Goal: Book appointment/travel/reservation

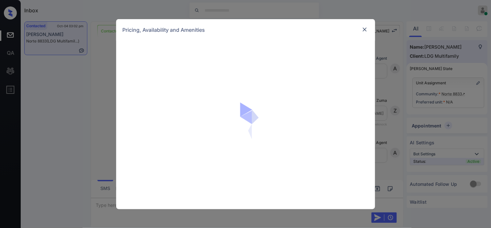
scroll to position [791, 0]
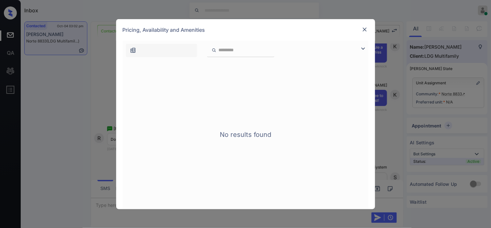
click at [368, 49] on div at bounding box center [365, 49] width 8 height 8
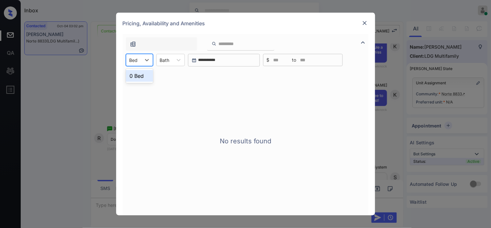
click at [132, 62] on div at bounding box center [133, 60] width 8 height 7
drag, startPoint x: 137, startPoint y: 81, endPoint x: 164, endPoint y: 73, distance: 28.3
click at [144, 82] on div "0 Bed" at bounding box center [139, 76] width 27 height 14
click at [364, 21] on img at bounding box center [365, 23] width 6 height 6
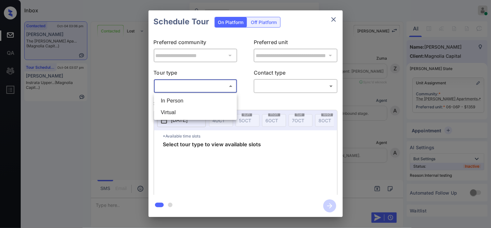
scroll to position [1717, 0]
click at [111, 102] on div at bounding box center [245, 114] width 491 height 228
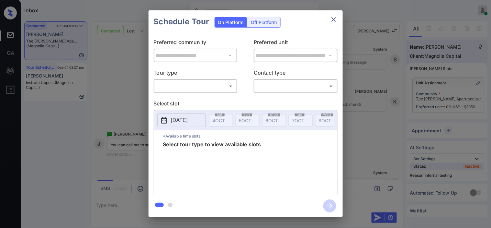
click at [112, 90] on div "**********" at bounding box center [245, 113] width 491 height 227
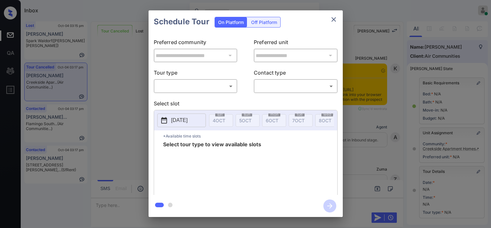
click at [165, 90] on body "Inbox Kristine Capara Online Set yourself offline Set yourself on break Profile…" at bounding box center [245, 114] width 491 height 228
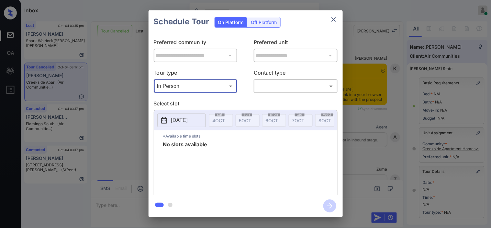
scroll to position [97, 0]
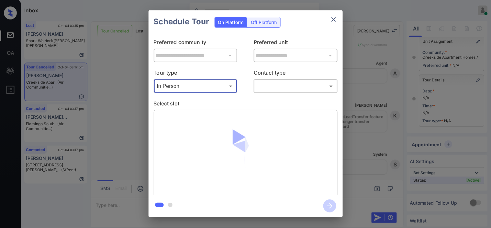
click at [187, 86] on body "Inbox Kristine Capara Online Set yourself offline Set yourself on break Profile…" at bounding box center [245, 114] width 491 height 228
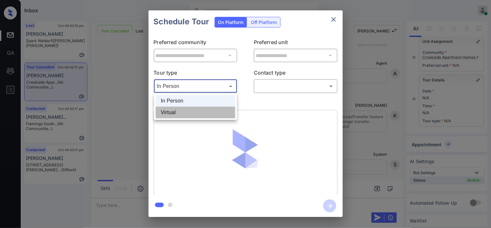
click at [183, 111] on li "Virtual" at bounding box center [196, 113] width 80 height 12
type input "*******"
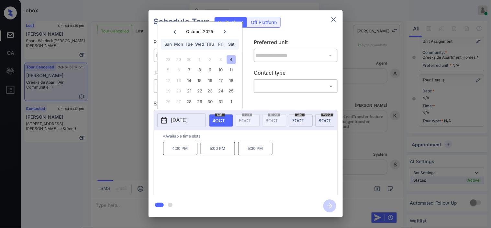
click at [331, 19] on icon "close" at bounding box center [334, 20] width 8 height 8
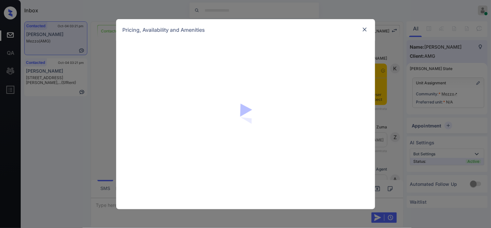
scroll to position [1774, 0]
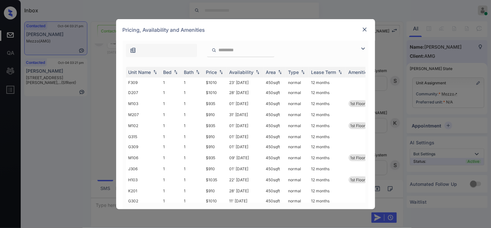
click at [365, 47] on img at bounding box center [363, 49] width 8 height 8
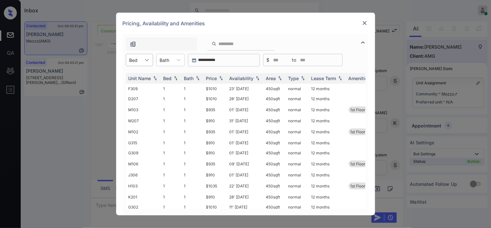
click at [141, 57] on div at bounding box center [147, 60] width 12 height 12
click at [138, 86] on div "1" at bounding box center [139, 88] width 27 height 12
click at [222, 77] on img at bounding box center [221, 78] width 6 height 5
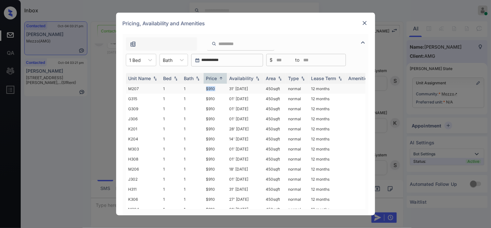
drag, startPoint x: 204, startPoint y: 89, endPoint x: 225, endPoint y: 89, distance: 21.0
click at [225, 89] on td "$910" at bounding box center [215, 89] width 23 height 10
copy td "$910"
click at [205, 86] on td "$910" at bounding box center [215, 89] width 23 height 10
click at [364, 23] on img at bounding box center [365, 23] width 6 height 6
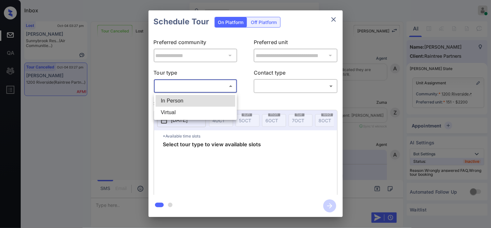
scroll to position [4147, 0]
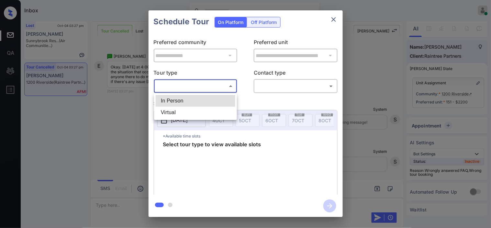
click at [188, 98] on li "In Person" at bounding box center [196, 101] width 80 height 12
type input "********"
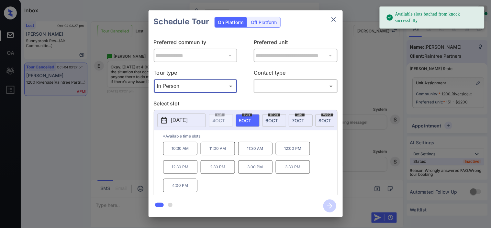
click at [120, 134] on div "**********" at bounding box center [245, 113] width 491 height 227
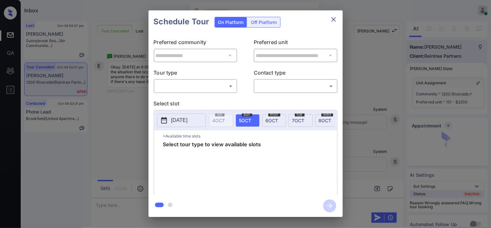
click at [202, 82] on body "Inbox [PERSON_NAME] Online Set yourself offline Set yourself on break Profile S…" at bounding box center [245, 114] width 491 height 228
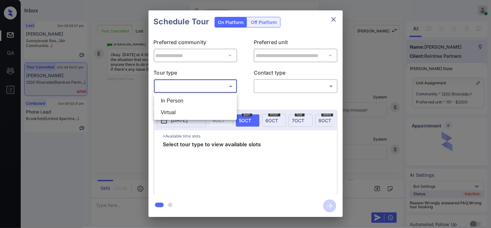
scroll to position [4190, 0]
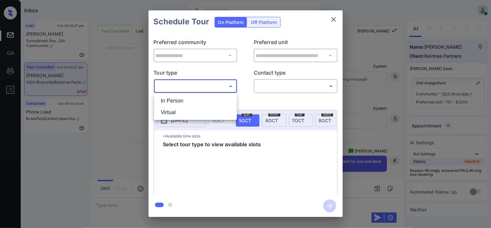
click at [197, 102] on li "In Person" at bounding box center [196, 101] width 80 height 12
type input "********"
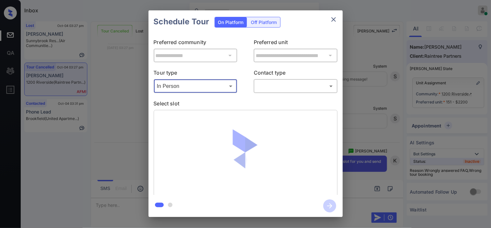
click at [267, 84] on body "Inbox Kristine Capara Online Set yourself offline Set yourself on break Profile…" at bounding box center [245, 114] width 491 height 228
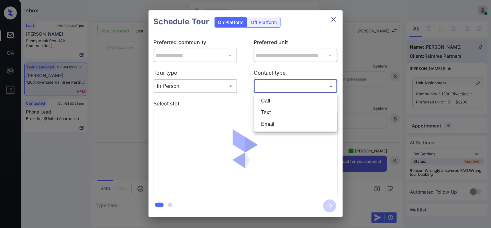
click at [267, 111] on li "Text" at bounding box center [296, 113] width 80 height 12
type input "****"
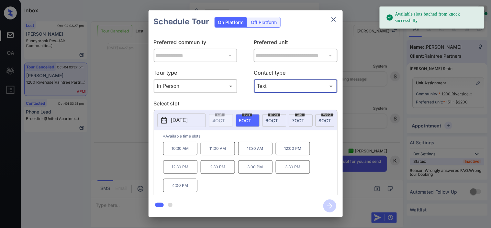
click at [186, 188] on p "4:00 PM" at bounding box center [180, 185] width 34 height 14
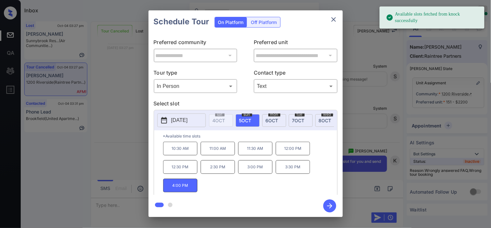
click at [326, 207] on icon "button" at bounding box center [329, 205] width 13 height 13
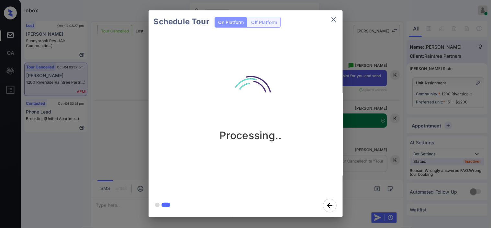
scroll to position [4275, 0]
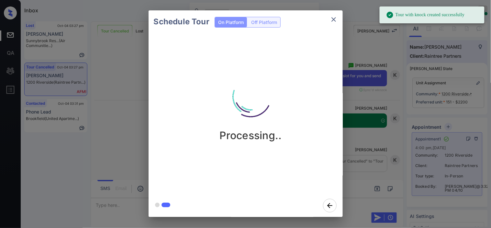
click at [361, 132] on div "Schedule Tour On Platform Off Platform Processing.." at bounding box center [245, 113] width 491 height 227
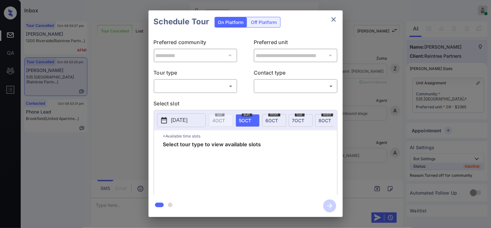
click at [197, 90] on body "Inbox [PERSON_NAME] Online Set yourself offline Set yourself on break Profile S…" at bounding box center [245, 114] width 491 height 228
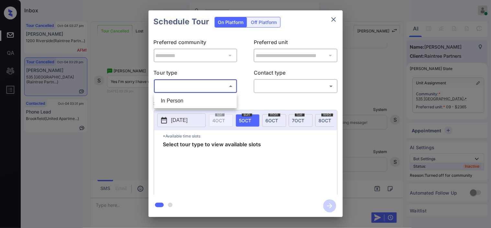
click at [193, 101] on li "In Person" at bounding box center [196, 101] width 80 height 12
type input "********"
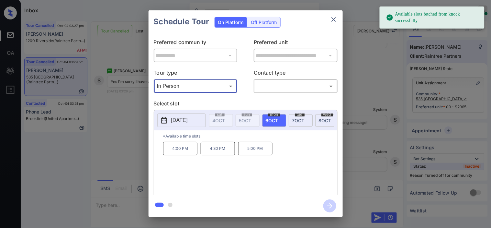
click at [177, 123] on p "[DATE]" at bounding box center [179, 120] width 17 height 8
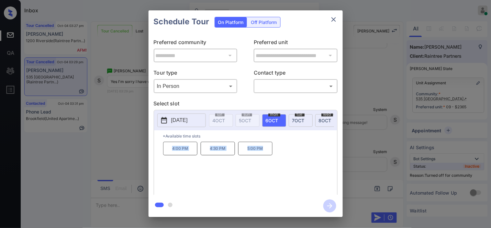
drag, startPoint x: 179, startPoint y: 155, endPoint x: 296, endPoint y: 158, distance: 116.6
click at [296, 158] on div "4:00 PM 4:30 PM 5:00 PM" at bounding box center [250, 167] width 174 height 52
copy div "4:00 PM 4:30 PM 5:00 PM"
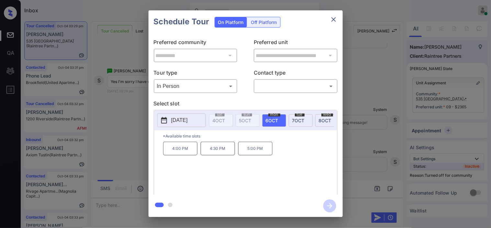
click at [127, 120] on div "**********" at bounding box center [245, 113] width 491 height 227
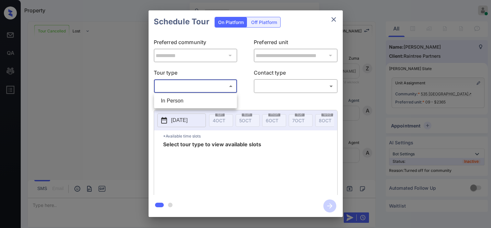
click at [194, 97] on li "In Person" at bounding box center [196, 101] width 80 height 12
type input "********"
click at [275, 86] on body "Property [PERSON_NAME] Online Set yourself offline Set yourself on break Profil…" at bounding box center [245, 114] width 491 height 228
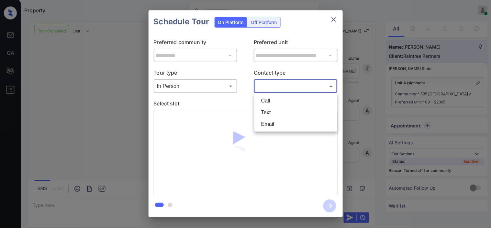
scroll to position [2092, 0]
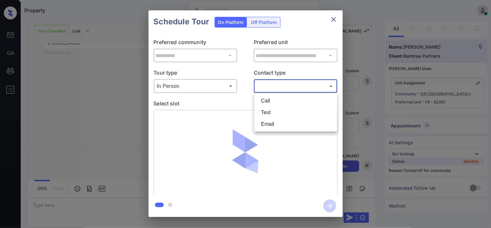
click at [269, 109] on li "Text" at bounding box center [296, 113] width 80 height 12
type input "****"
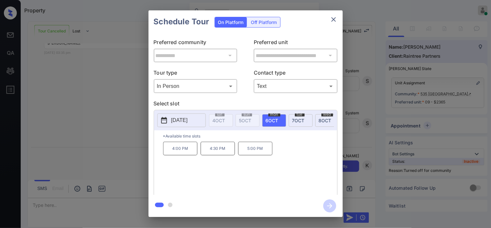
click at [179, 120] on p "2025-10-06" at bounding box center [179, 120] width 17 height 8
click at [178, 120] on p "2025-10-06" at bounding box center [179, 120] width 17 height 8
click at [254, 155] on p "5:00 PM" at bounding box center [255, 148] width 34 height 14
click at [330, 208] on icon "button" at bounding box center [329, 205] width 5 height 5
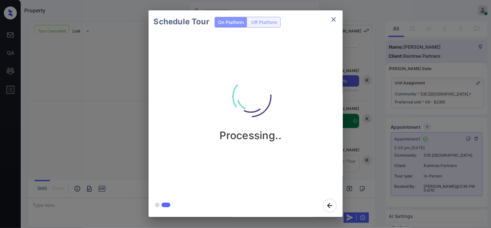
scroll to position [2286, 0]
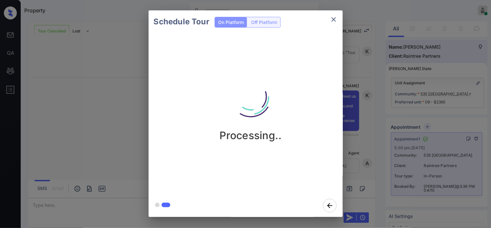
click at [119, 140] on div "Schedule Tour On Platform Off Platform Processing.." at bounding box center [245, 113] width 491 height 227
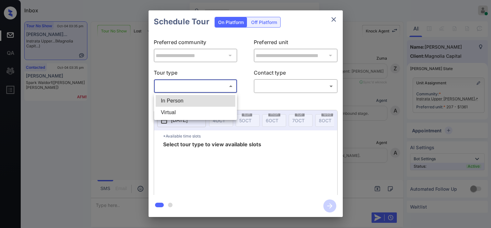
click at [213, 103] on li "In Person" at bounding box center [196, 101] width 80 height 12
type input "********"
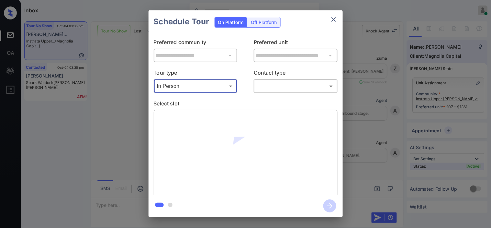
scroll to position [1626, 0]
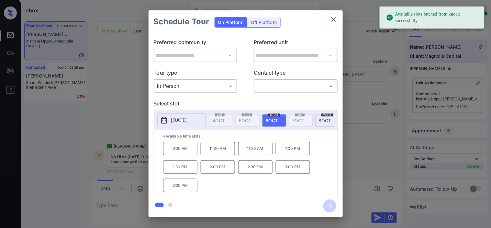
click at [134, 121] on div "**********" at bounding box center [245, 113] width 491 height 227
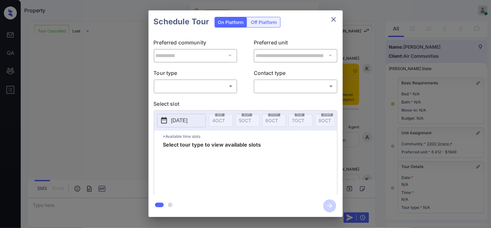
scroll to position [92, 0]
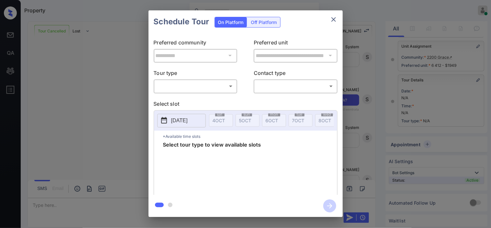
click at [196, 85] on body "Property [PERSON_NAME] Online Set yourself offline Set yourself on break Profil…" at bounding box center [245, 114] width 491 height 228
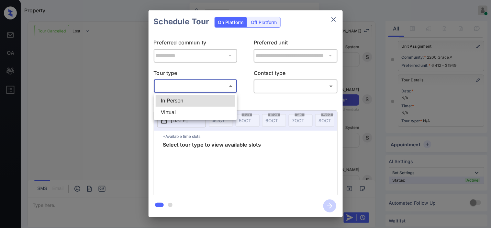
click at [192, 100] on li "In Person" at bounding box center [196, 101] width 80 height 12
type input "********"
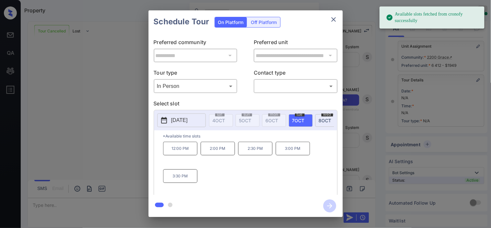
click at [164, 118] on icon at bounding box center [164, 120] width 6 height 6
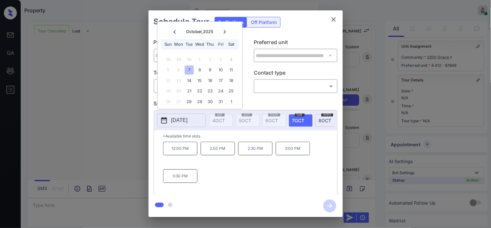
click at [115, 132] on div "**********" at bounding box center [245, 113] width 491 height 227
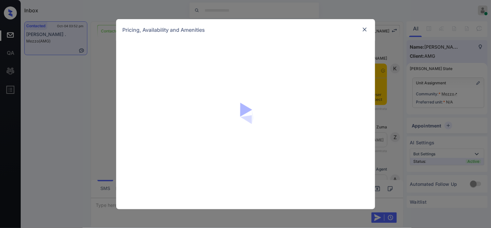
scroll to position [1891, 0]
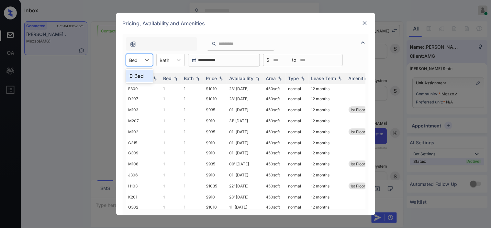
click at [140, 60] on div "Bed" at bounding box center [133, 59] width 15 height 9
click at [140, 62] on div "Bed" at bounding box center [133, 59] width 15 height 9
click at [137, 84] on div "1" at bounding box center [139, 88] width 27 height 12
click at [221, 79] on img at bounding box center [221, 78] width 6 height 5
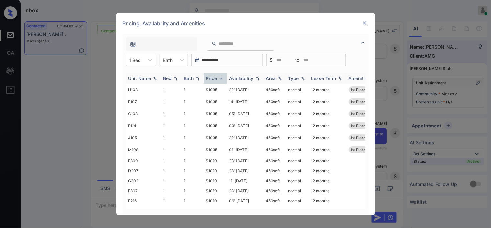
click at [221, 79] on img at bounding box center [221, 78] width 6 height 5
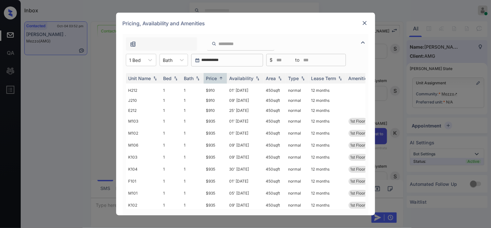
scroll to position [324, 0]
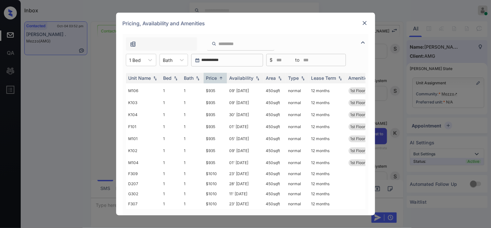
click at [365, 23] on img at bounding box center [365, 23] width 6 height 6
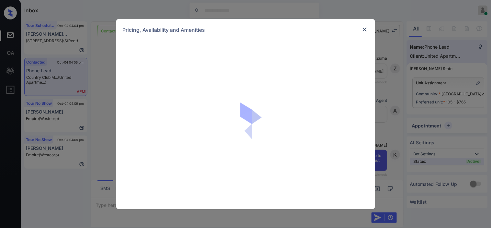
scroll to position [2967, 0]
drag, startPoint x: 399, startPoint y: 78, endPoint x: 385, endPoint y: 78, distance: 14.2
click at [399, 78] on div "Pricing, Availability and Amenities" at bounding box center [245, 114] width 491 height 228
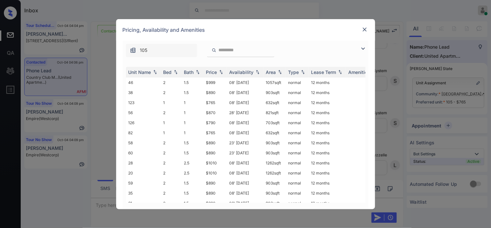
click at [367, 31] on img at bounding box center [365, 29] width 6 height 6
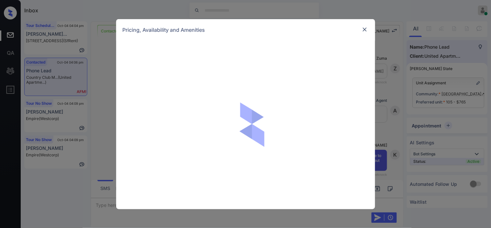
scroll to position [2967, 0]
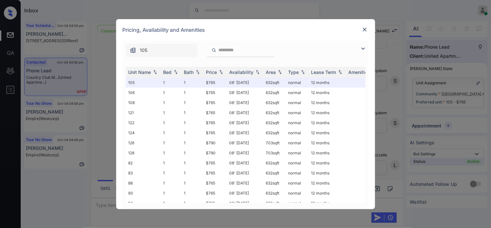
click at [365, 50] on img at bounding box center [363, 49] width 8 height 8
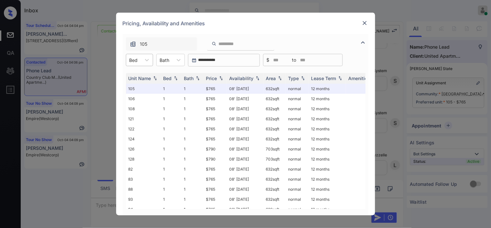
click at [137, 59] on div at bounding box center [133, 60] width 8 height 7
click at [148, 75] on div "1" at bounding box center [139, 76] width 27 height 12
click at [221, 78] on img at bounding box center [221, 78] width 6 height 5
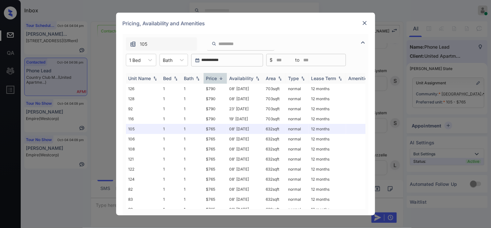
click at [221, 78] on img at bounding box center [221, 78] width 6 height 5
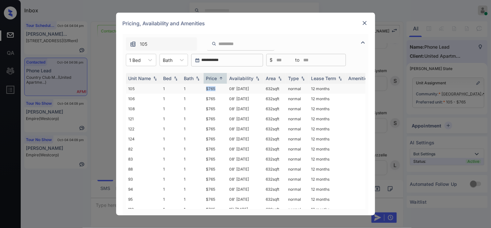
drag, startPoint x: 202, startPoint y: 87, endPoint x: 222, endPoint y: 87, distance: 20.1
click at [222, 87] on tr "105 1 1 $765 08' May 25 632 sqft normal 12 months" at bounding box center [295, 89] width 338 height 10
copy tr "$765"
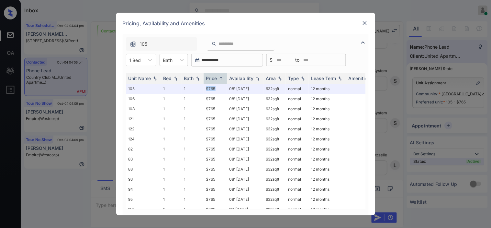
click at [365, 21] on img at bounding box center [365, 23] width 6 height 6
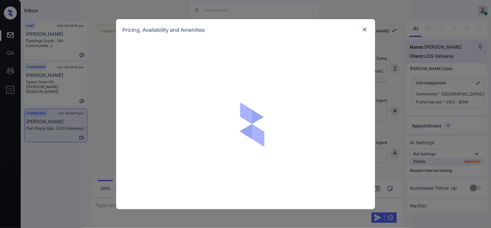
scroll to position [1760, 0]
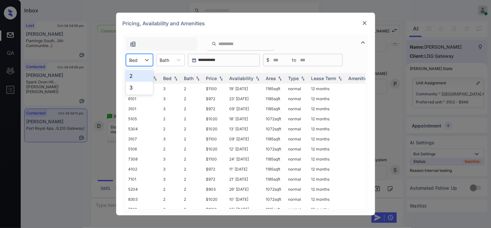
click at [141, 75] on div "2" at bounding box center [139, 76] width 27 height 12
click at [219, 76] on img at bounding box center [221, 78] width 6 height 5
click at [222, 78] on img at bounding box center [221, 78] width 6 height 5
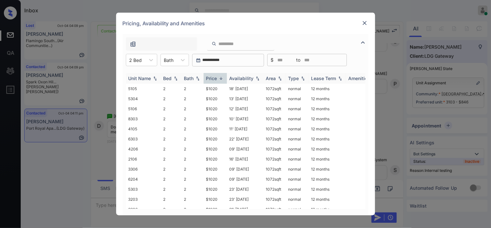
click at [223, 77] on img at bounding box center [221, 78] width 6 height 5
drag, startPoint x: 206, startPoint y: 86, endPoint x: 221, endPoint y: 85, distance: 15.5
click at [221, 85] on td "$846" at bounding box center [215, 89] width 23 height 10
copy td "$846"
click at [213, 86] on td "$846" at bounding box center [215, 89] width 23 height 10
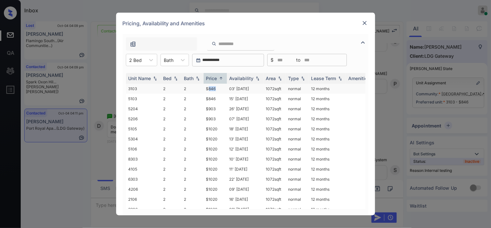
click at [213, 86] on td "$846" at bounding box center [215, 89] width 23 height 10
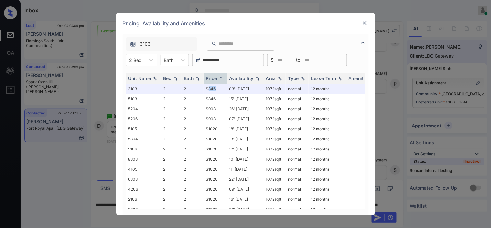
click at [366, 21] on img at bounding box center [365, 23] width 6 height 6
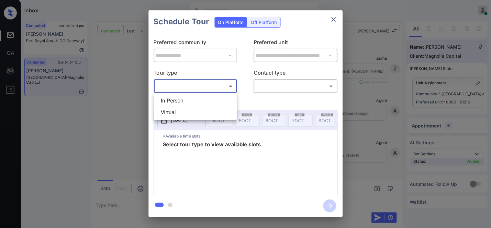
scroll to position [1738, 0]
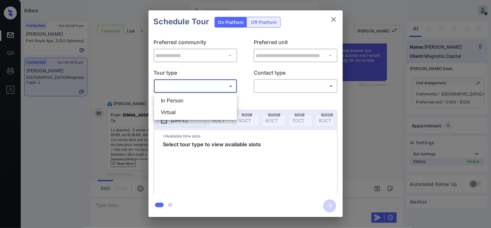
click at [132, 89] on div at bounding box center [245, 114] width 491 height 228
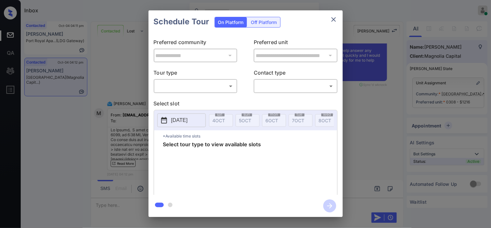
click at [130, 81] on div "**********" at bounding box center [245, 113] width 491 height 227
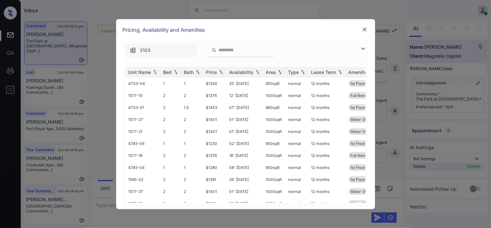
click at [361, 48] on img at bounding box center [363, 49] width 8 height 8
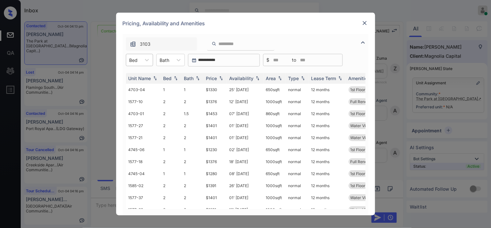
click at [136, 62] on div at bounding box center [133, 60] width 8 height 7
drag, startPoint x: 140, startPoint y: 73, endPoint x: 153, endPoint y: 75, distance: 13.1
click at [140, 74] on div "1" at bounding box center [139, 76] width 27 height 12
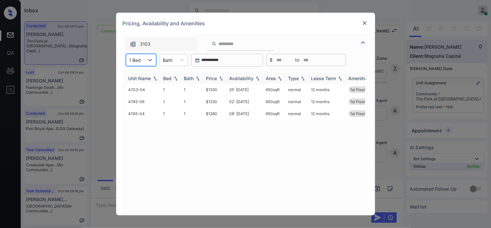
click at [222, 75] on div "Price" at bounding box center [215, 78] width 18 height 6
click at [223, 76] on img at bounding box center [221, 78] width 6 height 5
drag, startPoint x: 200, startPoint y: 101, endPoint x: 228, endPoint y: 101, distance: 28.2
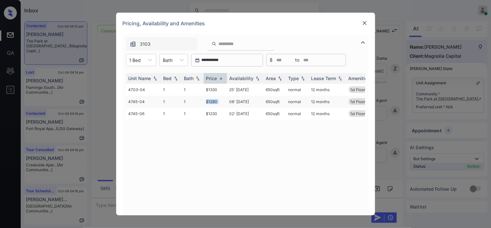
click at [228, 101] on tr "4745-04 1 1 $1280 08' Oct 25 650 sqft normal 12 months 1st Floor Partial Upgrad…" at bounding box center [295, 101] width 338 height 12
copy tr "$1280"
click at [214, 101] on td "$1280" at bounding box center [215, 101] width 23 height 12
drag, startPoint x: 214, startPoint y: 101, endPoint x: 319, endPoint y: 39, distance: 122.1
click at [215, 101] on td "$1280" at bounding box center [215, 101] width 23 height 12
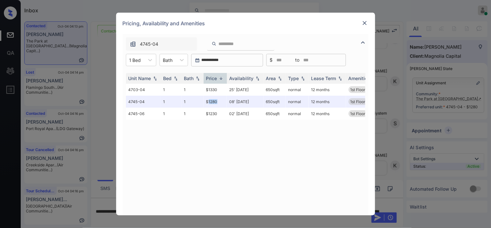
scroll to position [409, 0]
click at [365, 25] on img at bounding box center [365, 23] width 6 height 6
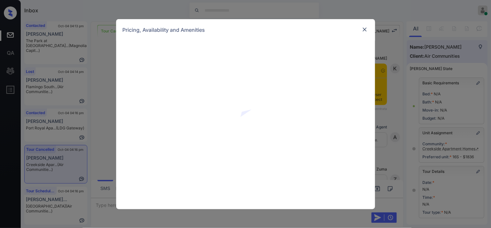
scroll to position [3206, 0]
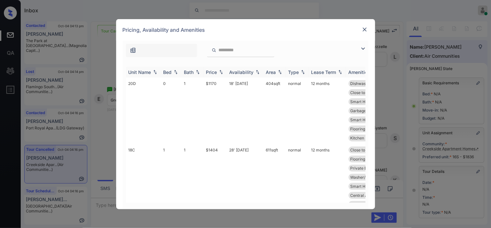
drag, startPoint x: 364, startPoint y: 48, endPoint x: 133, endPoint y: 70, distance: 231.8
click at [364, 48] on img at bounding box center [363, 49] width 8 height 8
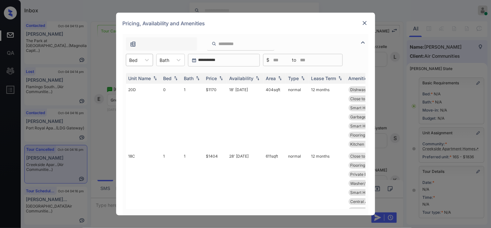
click at [138, 60] on div at bounding box center [133, 60] width 8 height 7
click at [135, 86] on div "1" at bounding box center [139, 88] width 27 height 12
click at [220, 76] on img at bounding box center [221, 78] width 6 height 5
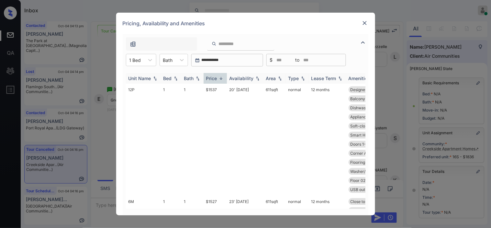
click at [220, 76] on img at bounding box center [221, 78] width 6 height 5
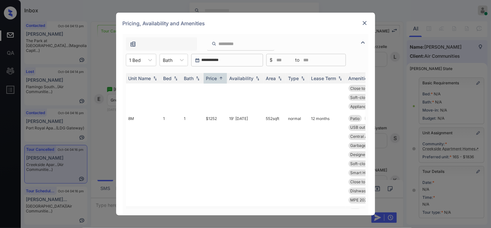
scroll to position [252, 0]
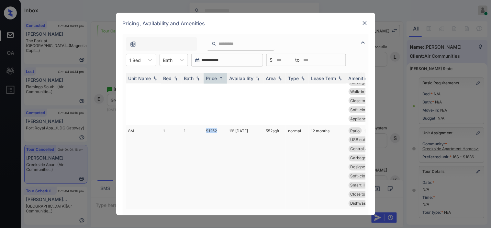
drag, startPoint x: 201, startPoint y: 128, endPoint x: 223, endPoint y: 128, distance: 22.3
click at [223, 128] on tr "8M 1 1 $1252 19' [DATE] 552 sqft normal 12 months Patio Quartz Counters Applian…" at bounding box center [295, 172] width 338 height 94
copy tr "$1252"
click at [216, 129] on td "$1252" at bounding box center [215, 172] width 23 height 94
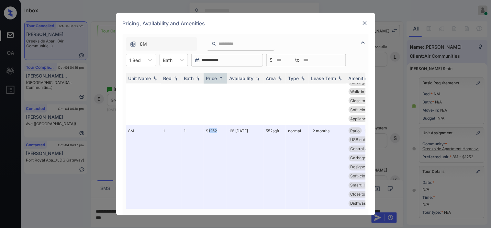
click at [365, 22] on img at bounding box center [365, 23] width 6 height 6
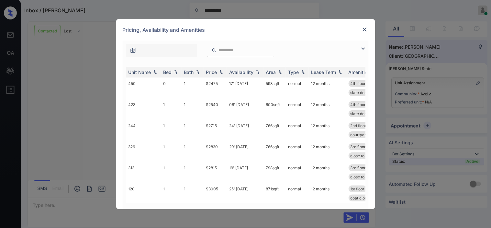
scroll to position [758, 0]
click at [364, 48] on img at bounding box center [363, 49] width 8 height 8
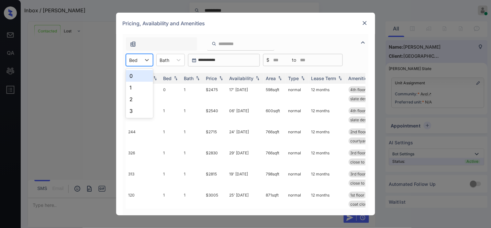
drag, startPoint x: 132, startPoint y: 57, endPoint x: 140, endPoint y: 67, distance: 13.1
click at [132, 59] on div at bounding box center [133, 60] width 8 height 7
drag, startPoint x: 138, startPoint y: 77, endPoint x: 172, endPoint y: 78, distance: 34.6
click at [138, 77] on div "0" at bounding box center [139, 76] width 27 height 12
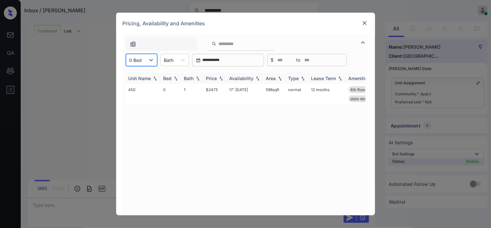
click at [218, 75] on th "Price" at bounding box center [215, 78] width 23 height 11
drag, startPoint x: 147, startPoint y: 57, endPoint x: 142, endPoint y: 65, distance: 8.8
click at [146, 59] on div at bounding box center [151, 60] width 12 height 12
drag, startPoint x: 144, startPoint y: 87, endPoint x: 176, endPoint y: 88, distance: 31.8
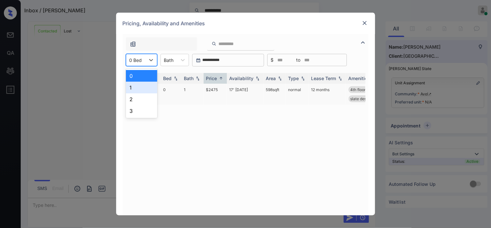
click at [147, 88] on div "1" at bounding box center [141, 88] width 31 height 12
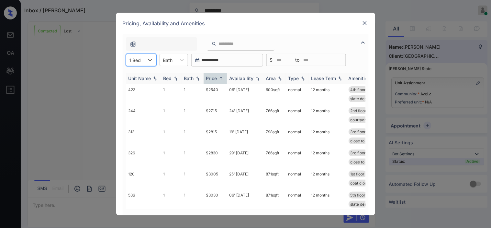
click at [218, 76] on div "Price" at bounding box center [215, 78] width 18 height 6
drag, startPoint x: 204, startPoint y: 169, endPoint x: 232, endPoint y: 172, distance: 28.0
click at [232, 172] on tr "244 1 1 $2715 24' Sep 25 766 sqft normal 12 months 2nd floor bookcase coat clos…" at bounding box center [295, 178] width 338 height 21
copy tr "$2715 2"
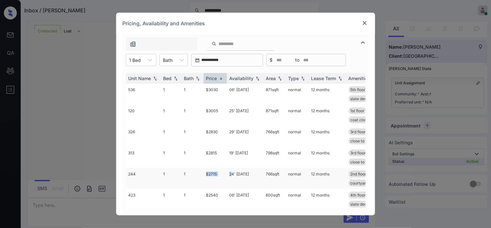
click at [222, 173] on td "$2715" at bounding box center [215, 178] width 23 height 21
drag, startPoint x: 202, startPoint y: 171, endPoint x: 217, endPoint y: 172, distance: 15.2
click at [217, 172] on tr "244 1 1 $2715 24' Sep 25 766 sqft normal 12 months 2nd floor bookcase coat clos…" at bounding box center [295, 178] width 338 height 21
click at [213, 172] on td "$2715" at bounding box center [215, 178] width 23 height 21
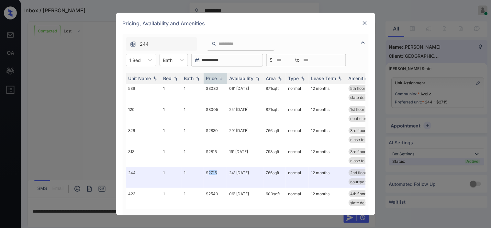
scroll to position [6, 0]
click at [362, 22] on img at bounding box center [365, 23] width 6 height 6
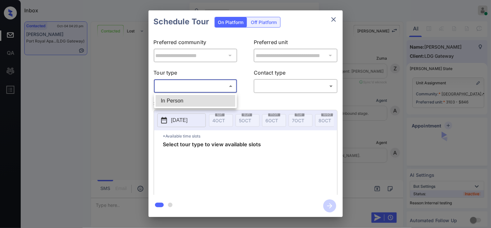
scroll to position [2861, 0]
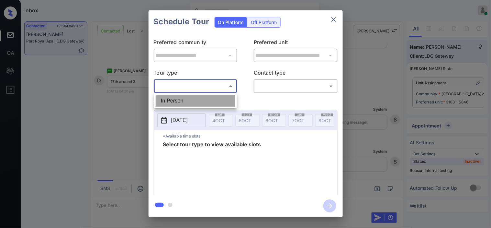
click at [169, 101] on li "In Person" at bounding box center [196, 101] width 80 height 12
type input "********"
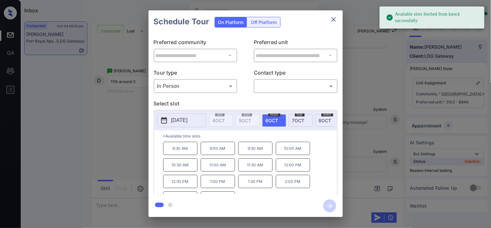
click at [170, 118] on button "2025-10-06" at bounding box center [181, 120] width 49 height 14
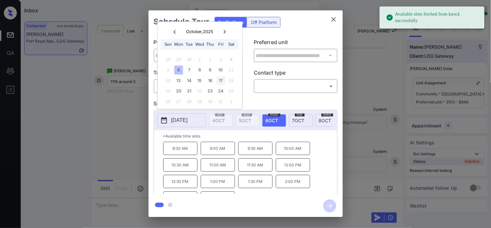
click at [220, 79] on div "17" at bounding box center [221, 80] width 9 height 9
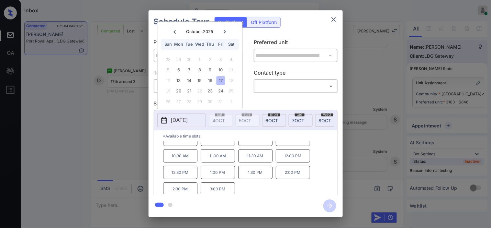
scroll to position [11, 0]
click at [131, 129] on div "**********" at bounding box center [245, 113] width 491 height 227
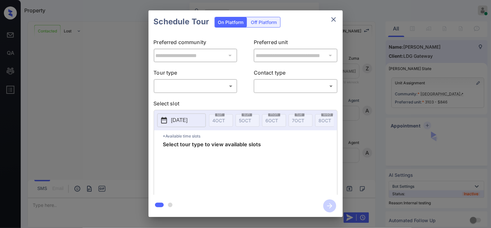
click at [197, 85] on body "Property [PERSON_NAME] Online Set yourself offline Set yourself on break Profil…" at bounding box center [245, 114] width 491 height 228
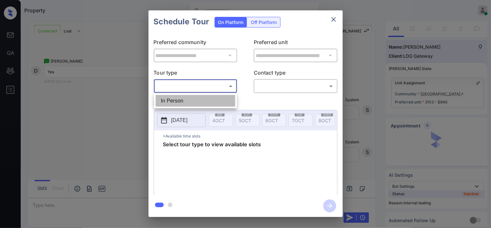
click at [192, 100] on li "In Person" at bounding box center [196, 101] width 80 height 12
click at [273, 89] on div at bounding box center [245, 114] width 491 height 228
type input "********"
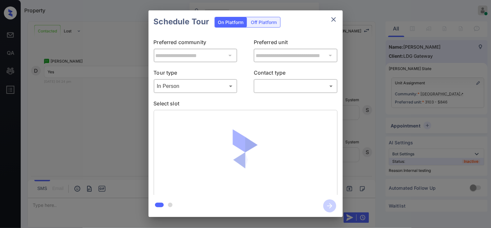
click at [271, 86] on body "Property [PERSON_NAME] Online Set yourself offline Set yourself on break Profil…" at bounding box center [245, 114] width 491 height 228
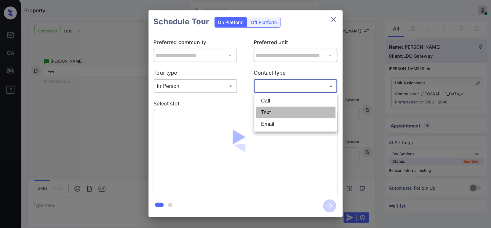
click at [264, 111] on li "Text" at bounding box center [296, 113] width 80 height 12
type input "****"
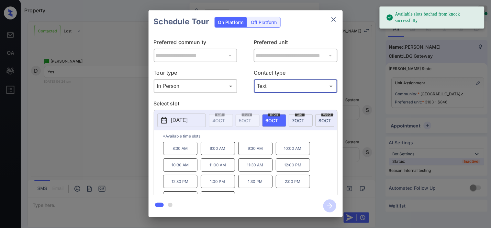
click at [161, 119] on icon at bounding box center [164, 120] width 8 height 8
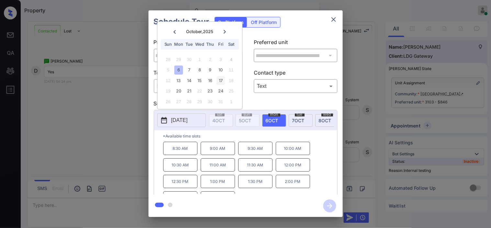
click at [225, 79] on div "17" at bounding box center [221, 80] width 9 height 9
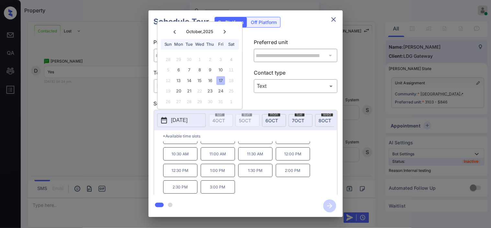
drag, startPoint x: 222, startPoint y: 190, endPoint x: 241, endPoint y: 192, distance: 18.8
click at [223, 190] on p "3:00 PM" at bounding box center [218, 186] width 34 height 13
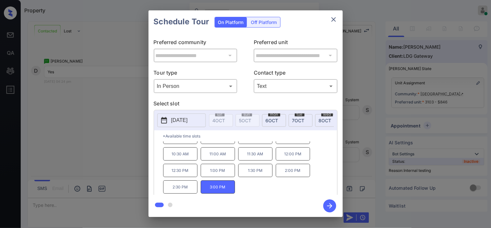
click at [331, 206] on icon "button" at bounding box center [329, 205] width 5 height 5
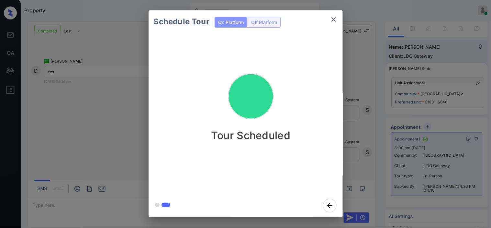
click at [120, 76] on div "Schedule Tour On Platform Off Platform Tour Scheduled" at bounding box center [245, 113] width 491 height 227
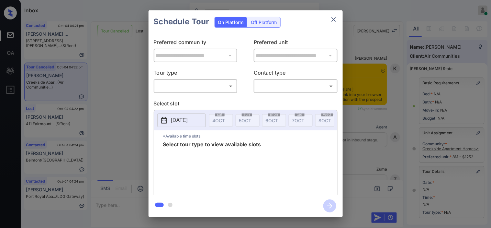
scroll to position [36, 0]
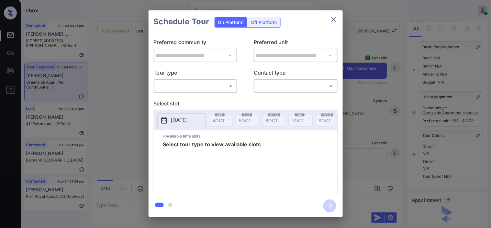
click at [215, 85] on body "Inbox [PERSON_NAME] Online Set yourself offline Set yourself on break Profile S…" at bounding box center [245, 114] width 491 height 228
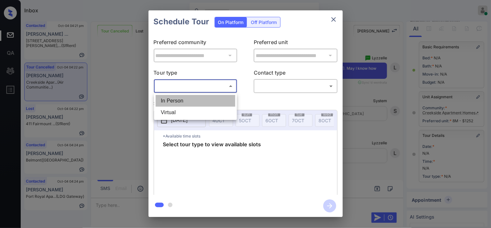
click at [214, 98] on li "In Person" at bounding box center [196, 101] width 80 height 12
type input "********"
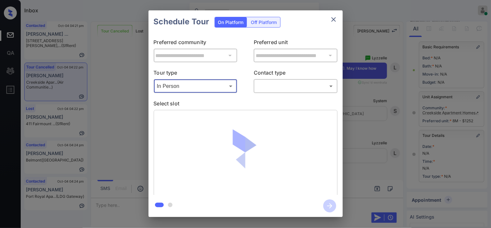
click at [269, 84] on body "Inbox Kristine Capara Online Set yourself offline Set yourself on break Profile…" at bounding box center [245, 114] width 491 height 228
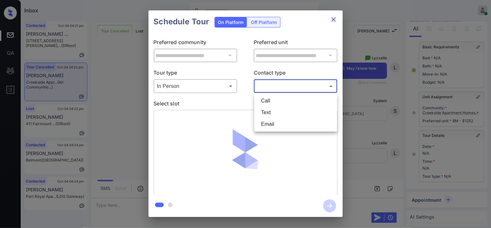
click at [270, 112] on li "Text" at bounding box center [296, 113] width 80 height 12
type input "****"
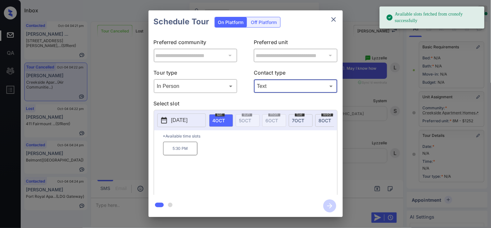
click at [174, 122] on p "[DATE]" at bounding box center [179, 120] width 17 height 8
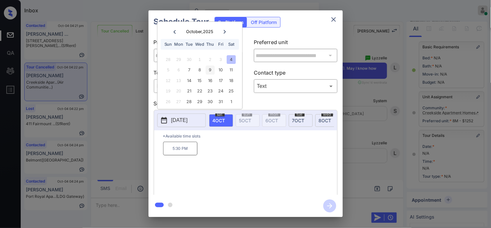
click at [211, 72] on div "9" at bounding box center [210, 70] width 9 height 9
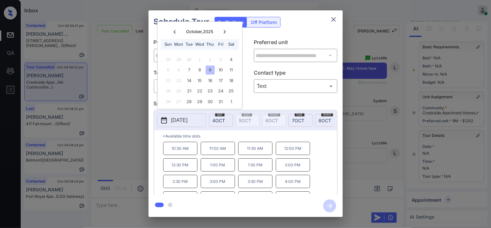
click at [354, 140] on div "**********" at bounding box center [245, 113] width 491 height 227
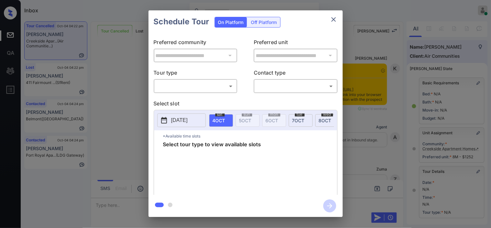
scroll to position [97, 0]
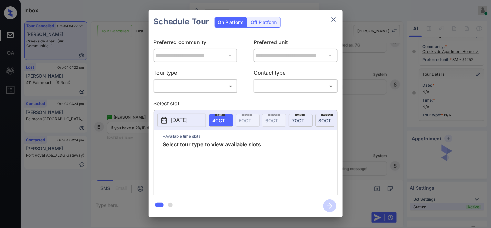
click at [217, 84] on body "Inbox [PERSON_NAME] Online Set yourself offline Set yourself on break Profile S…" at bounding box center [245, 114] width 491 height 228
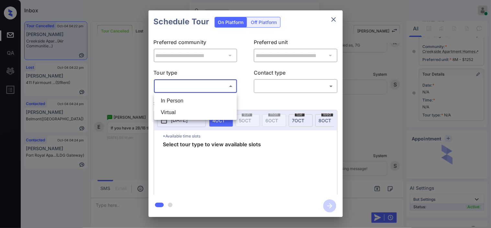
drag, startPoint x: 196, startPoint y: 111, endPoint x: 260, endPoint y: 96, distance: 65.5
click at [196, 111] on li "Virtual" at bounding box center [196, 113] width 80 height 12
type input "*******"
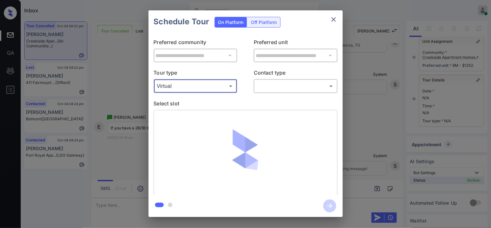
click at [276, 85] on body "Inbox [PERSON_NAME] Online Set yourself offline Set yourself on break Profile S…" at bounding box center [245, 114] width 491 height 228
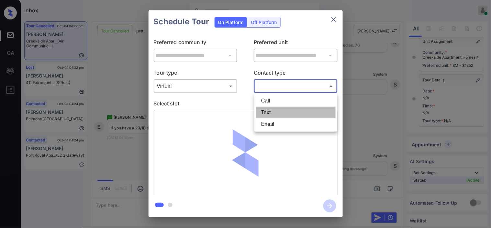
click at [270, 110] on li "Text" at bounding box center [296, 113] width 80 height 12
type input "****"
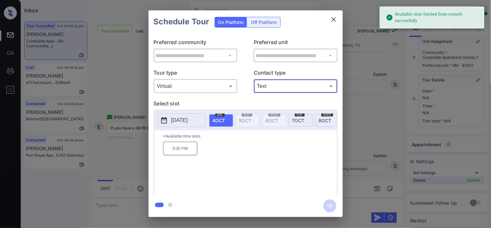
click at [163, 117] on icon at bounding box center [164, 120] width 8 height 8
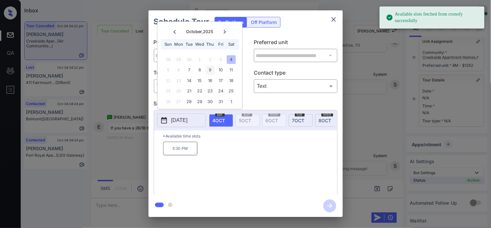
click at [215, 68] on div "9" at bounding box center [210, 70] width 9 height 9
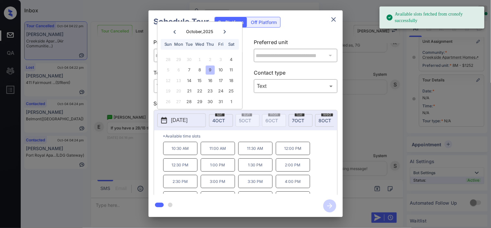
click at [296, 153] on p "12:00 PM" at bounding box center [293, 147] width 34 height 13
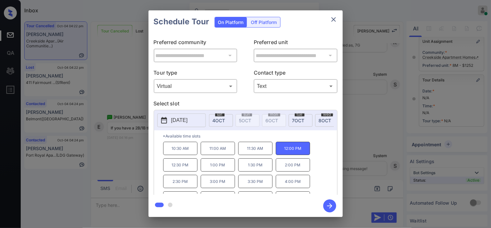
click at [324, 201] on icon "button" at bounding box center [329, 205] width 13 height 13
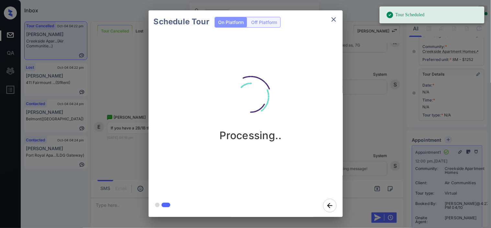
click at [360, 107] on div "Schedule Tour On Platform Off Platform Processing.." at bounding box center [245, 113] width 491 height 227
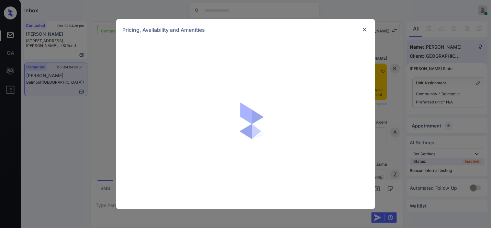
scroll to position [1194, 0]
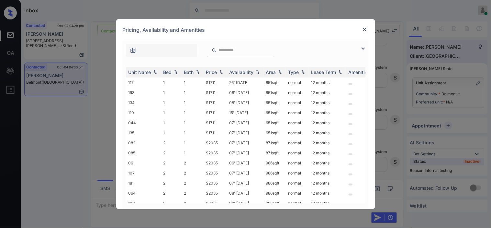
click at [363, 45] on img at bounding box center [363, 49] width 8 height 8
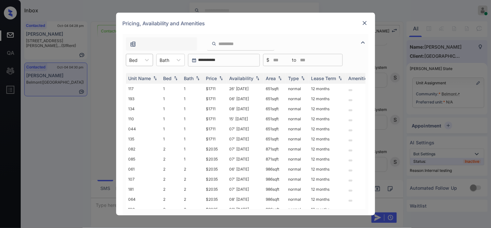
click at [128, 61] on div "Bed" at bounding box center [133, 59] width 15 height 9
drag, startPoint x: 135, startPoint y: 89, endPoint x: 206, endPoint y: 88, distance: 70.3
click at [135, 90] on div "2" at bounding box center [139, 88] width 27 height 12
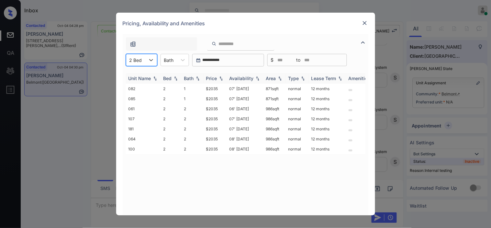
click at [216, 77] on div "Price" at bounding box center [211, 78] width 11 height 6
drag, startPoint x: 203, startPoint y: 135, endPoint x: 219, endPoint y: 138, distance: 16.2
click at [219, 138] on tr "064 2 2 $2035 08' Mar 26 986 sqft normal 12 months" at bounding box center [295, 139] width 338 height 10
copy tr "$2035"
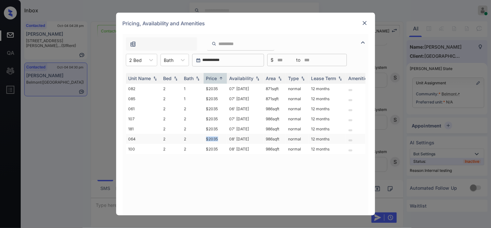
click at [219, 138] on td "$2035" at bounding box center [215, 139] width 23 height 10
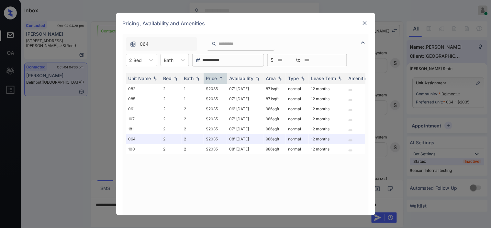
scroll to position [1236, 0]
click at [363, 21] on img at bounding box center [365, 23] width 6 height 6
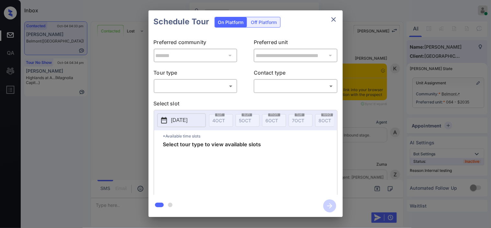
click at [174, 87] on body "Inbox [PERSON_NAME] Online Set yourself offline Set yourself on break Profile S…" at bounding box center [245, 114] width 491 height 228
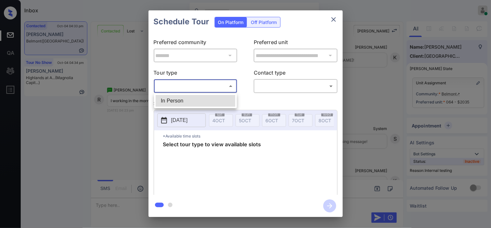
click at [173, 95] on li "In Person" at bounding box center [196, 101] width 80 height 12
type input "********"
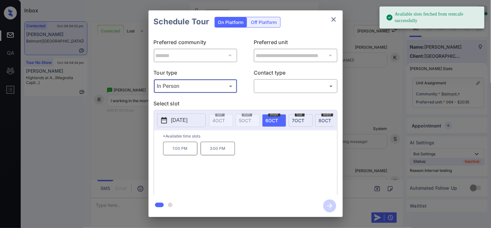
click at [167, 122] on icon at bounding box center [164, 120] width 6 height 6
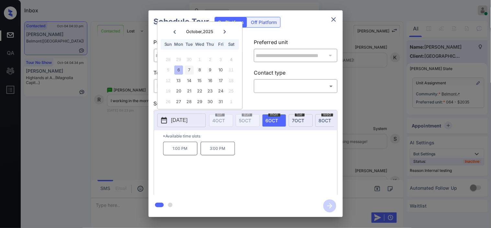
click at [188, 69] on div "7" at bounding box center [189, 70] width 9 height 9
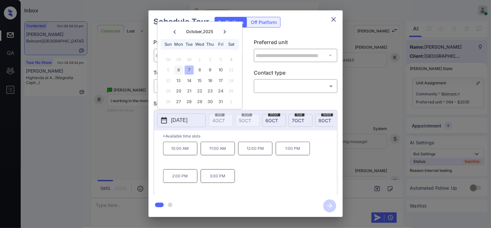
click at [180, 70] on div "6" at bounding box center [178, 70] width 9 height 9
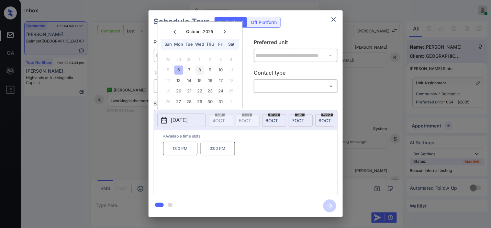
click at [196, 70] on div "8" at bounding box center [200, 70] width 9 height 9
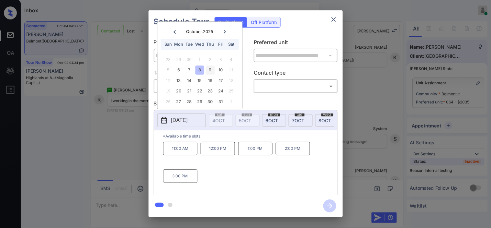
click at [209, 70] on div "9" at bounding box center [210, 70] width 9 height 9
click at [222, 70] on div "10" at bounding box center [221, 70] width 9 height 9
click at [222, 79] on div "17" at bounding box center [221, 80] width 9 height 9
click at [197, 84] on div "15" at bounding box center [200, 80] width 9 height 9
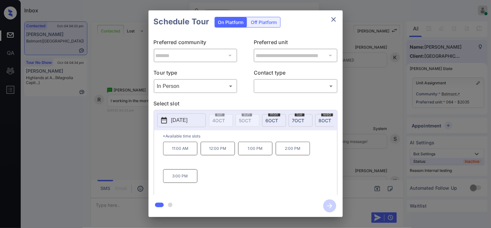
drag, startPoint x: 120, startPoint y: 180, endPoint x: 125, endPoint y: 191, distance: 12.2
click at [125, 191] on div "**********" at bounding box center [245, 113] width 491 height 227
